Goal: Task Accomplishment & Management: Manage account settings

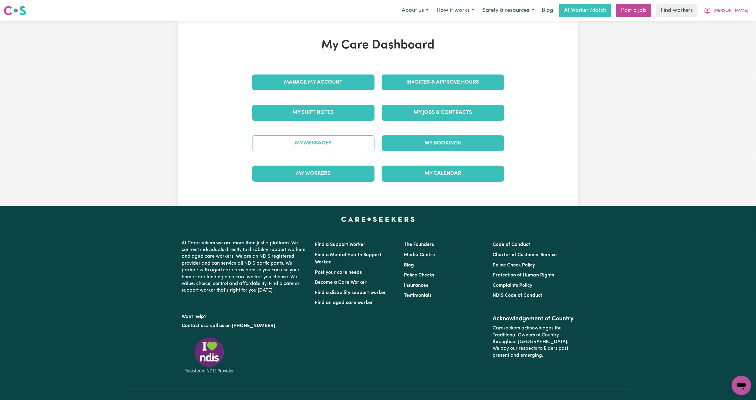
click at [341, 147] on link "My Messages" at bounding box center [313, 143] width 122 height 16
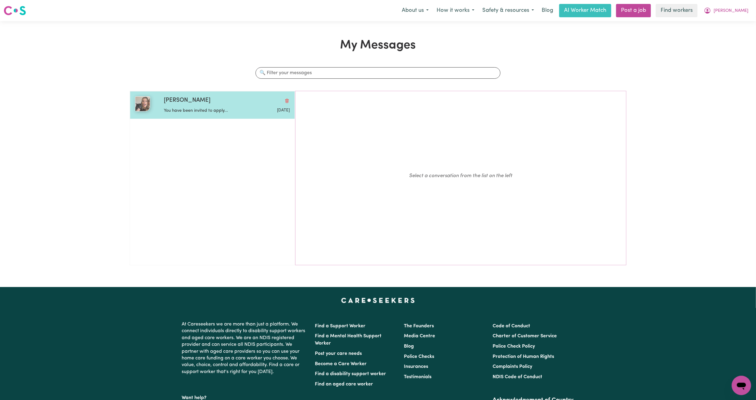
click at [237, 98] on div "[PERSON_NAME]" at bounding box center [227, 100] width 126 height 9
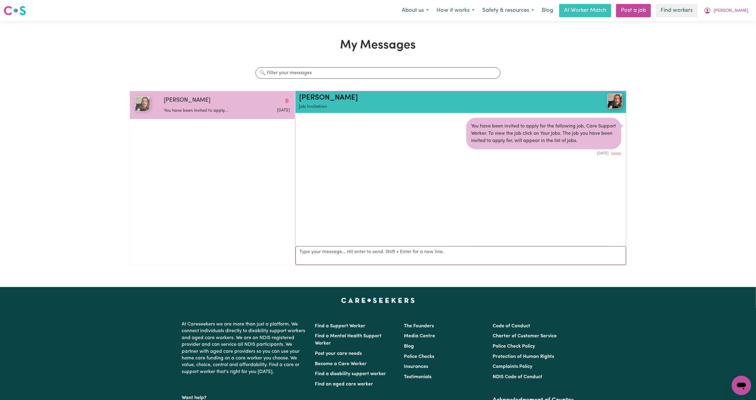
scroll to position [4, 0]
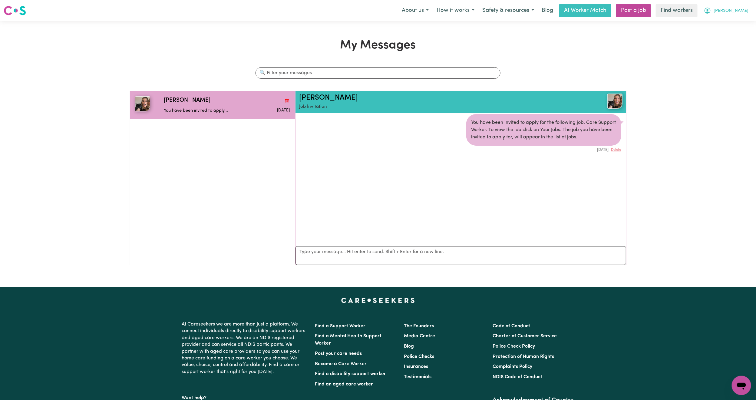
click at [744, 7] on button "[PERSON_NAME]" at bounding box center [726, 10] width 52 height 13
click at [735, 23] on link "My Dashboard" at bounding box center [728, 24] width 48 height 12
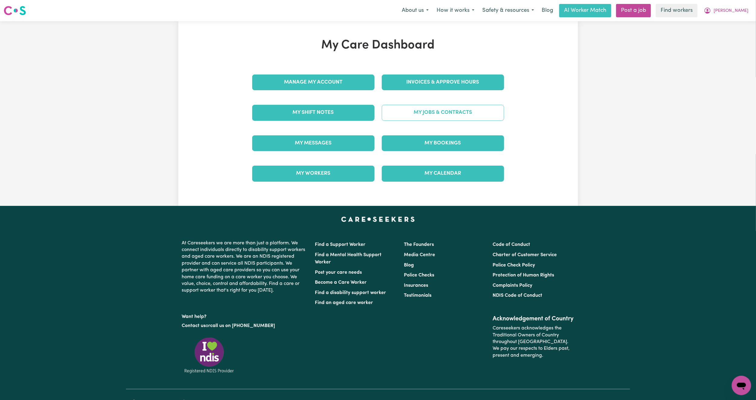
click at [412, 114] on link "My Jobs & Contracts" at bounding box center [443, 113] width 122 height 16
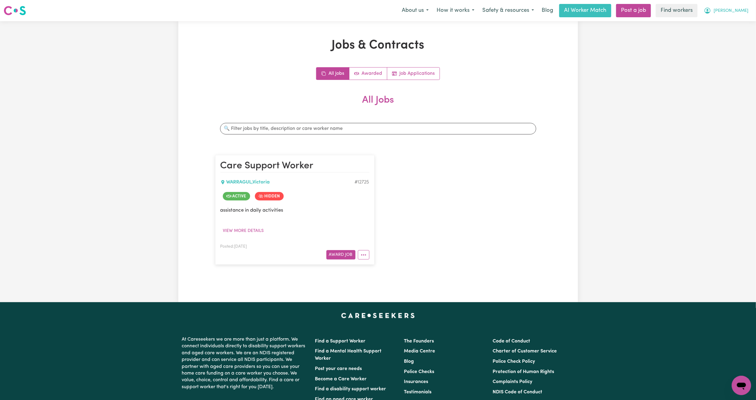
click at [741, 9] on span "[PERSON_NAME]" at bounding box center [730, 11] width 35 height 7
click at [730, 19] on link "My Dashboard" at bounding box center [728, 24] width 48 height 12
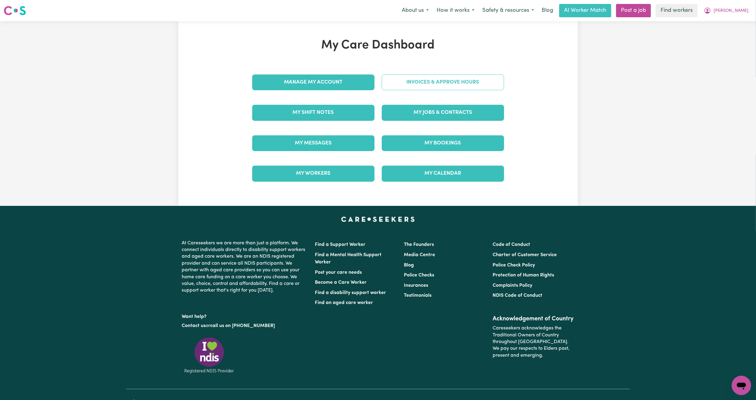
click at [419, 85] on link "Invoices & Approve Hours" at bounding box center [443, 82] width 122 height 16
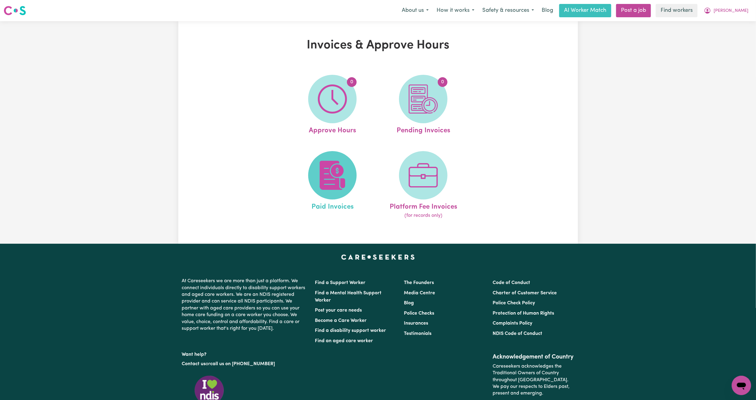
click at [347, 168] on span at bounding box center [332, 175] width 48 height 48
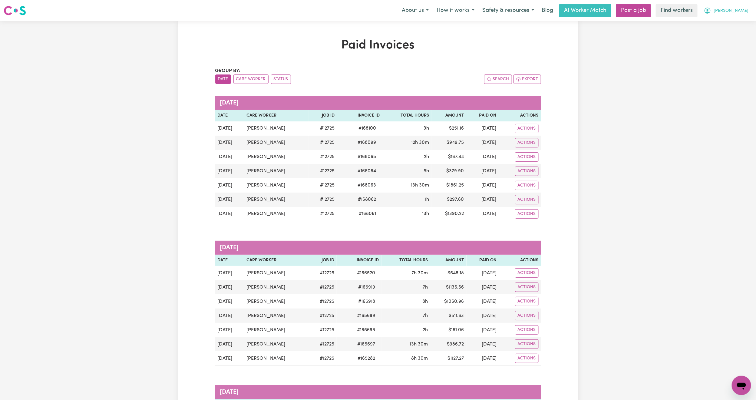
click at [743, 10] on span "[PERSON_NAME]" at bounding box center [730, 11] width 35 height 7
click at [733, 18] on link "My Dashboard" at bounding box center [728, 24] width 48 height 12
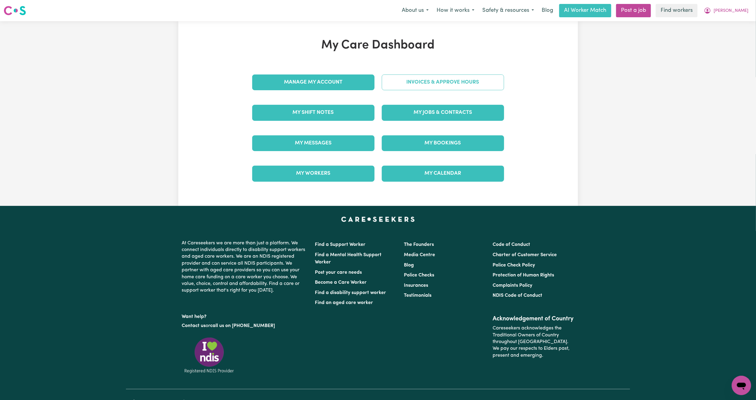
click at [480, 85] on link "Invoices & Approve Hours" at bounding box center [443, 82] width 122 height 16
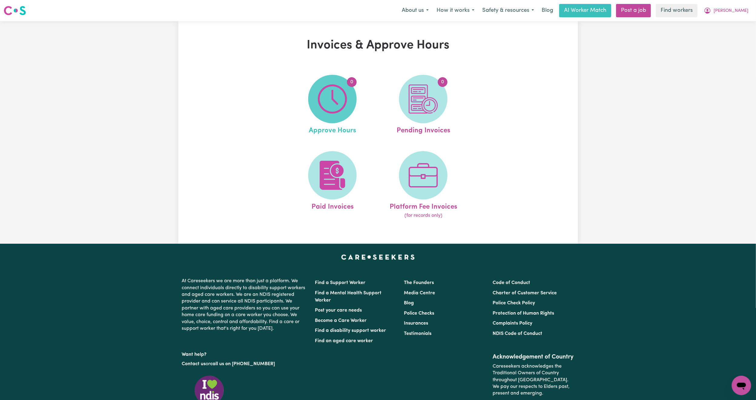
click at [351, 92] on span "0" at bounding box center [332, 99] width 48 height 48
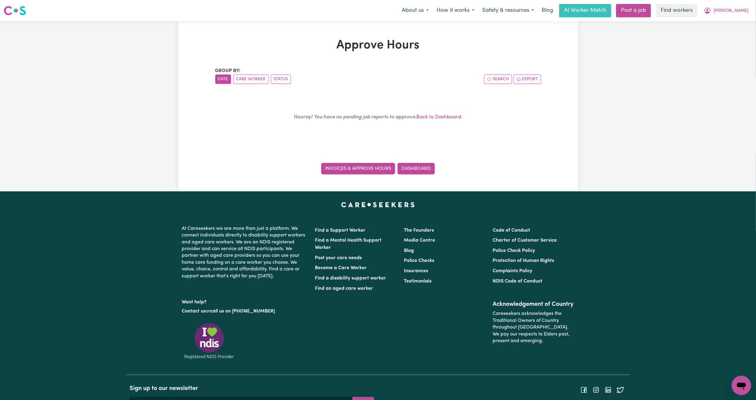
click at [362, 170] on link "Invoices & Approve Hours" at bounding box center [358, 169] width 74 height 12
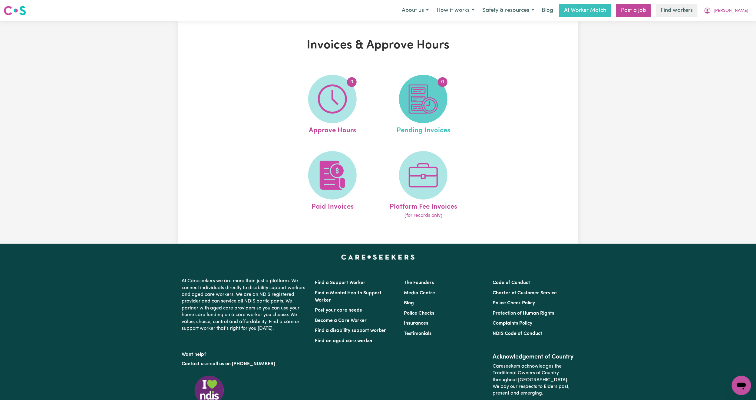
click at [445, 83] on span "0" at bounding box center [443, 82] width 10 height 10
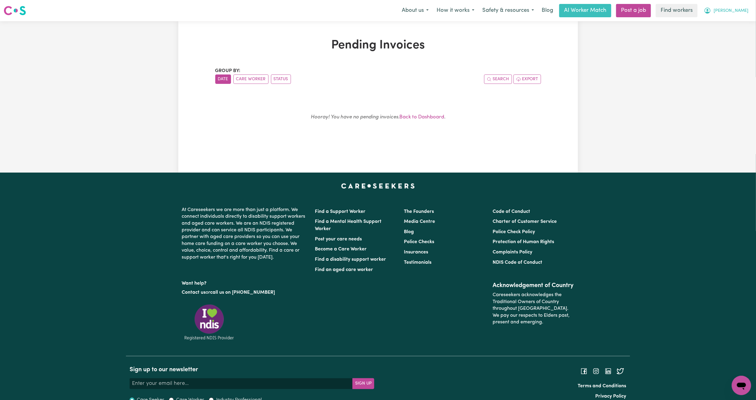
click at [744, 12] on span "[PERSON_NAME]" at bounding box center [730, 11] width 35 height 7
click at [724, 25] on link "My Dashboard" at bounding box center [728, 24] width 48 height 12
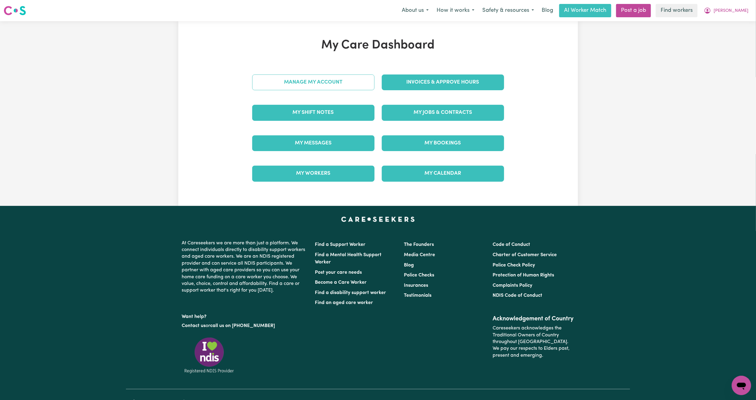
click at [323, 88] on link "Manage My Account" at bounding box center [313, 82] width 122 height 16
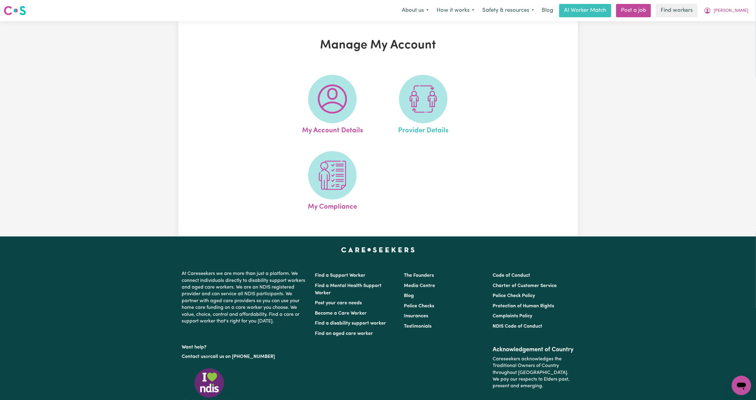
click at [446, 110] on link "Provider Details" at bounding box center [423, 105] width 87 height 61
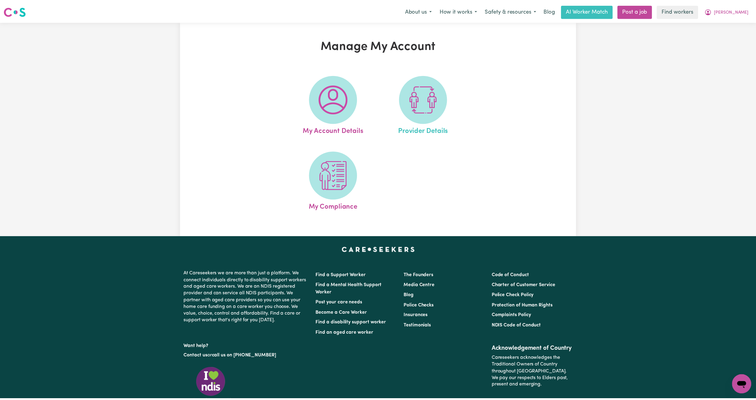
select select "NDIS_FUNDING_SELF_MANAGED"
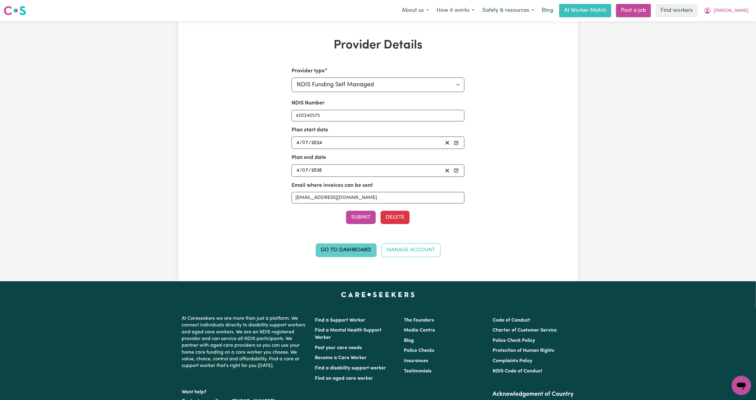
click at [342, 255] on link "Go to Dashboard" at bounding box center [346, 249] width 61 height 13
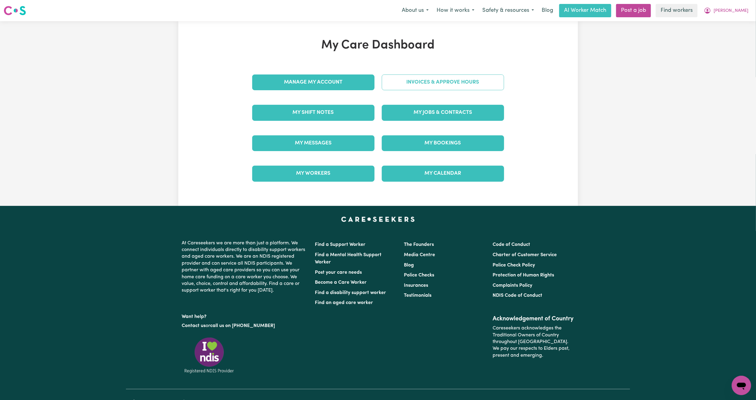
click at [422, 78] on link "Invoices & Approve Hours" at bounding box center [443, 82] width 122 height 16
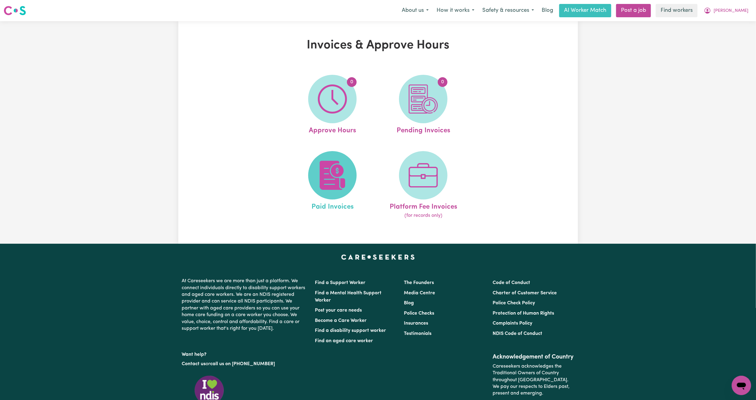
click at [332, 162] on img at bounding box center [332, 175] width 29 height 29
